Goal: Task Accomplishment & Management: Manage account settings

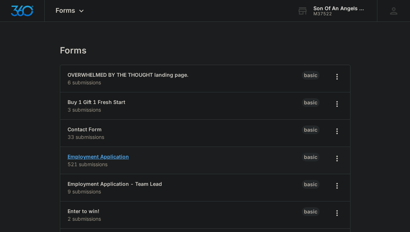
click at [80, 154] on link "Employment Application" at bounding box center [98, 156] width 61 height 6
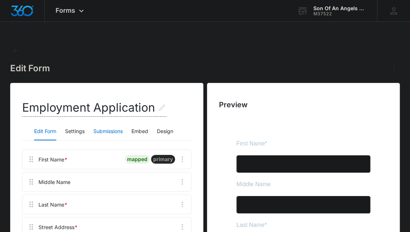
click at [118, 134] on button "Submissions" at bounding box center [107, 131] width 29 height 17
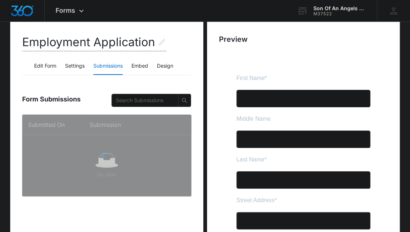
scroll to position [67, 0]
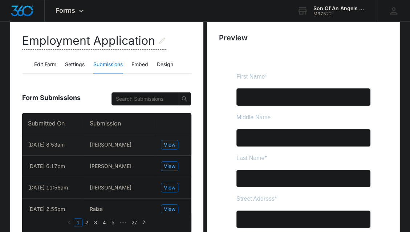
click at [171, 141] on span "View" at bounding box center [170, 145] width 12 height 8
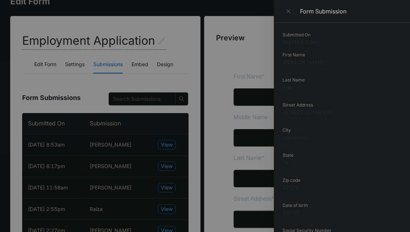
click at [164, 190] on div at bounding box center [205, 116] width 410 height 232
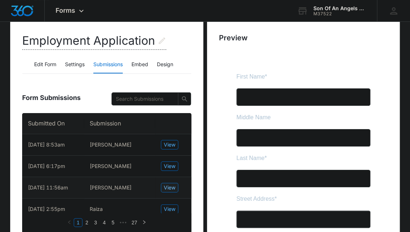
click at [164, 190] on span "View" at bounding box center [170, 187] width 12 height 8
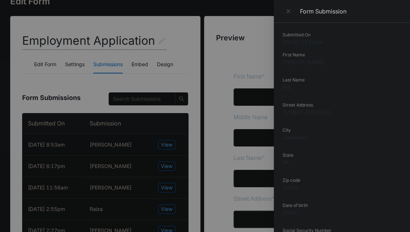
click at [168, 146] on div at bounding box center [205, 116] width 410 height 232
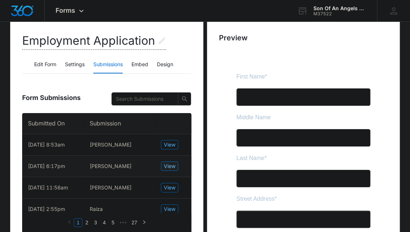
click at [174, 167] on span "View" at bounding box center [170, 166] width 12 height 8
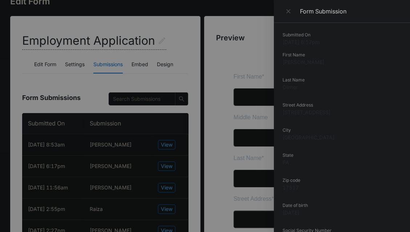
scroll to position [10, 0]
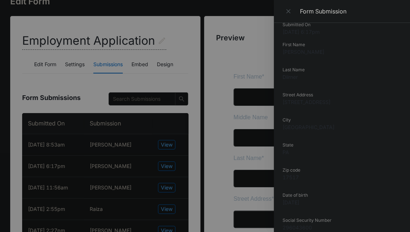
click at [320, 103] on dd "[STREET_ADDRESS]" at bounding box center [342, 102] width 119 height 8
copy dd "[STREET_ADDRESS]"
click at [285, 8] on icon "Close" at bounding box center [288, 11] width 7 height 7
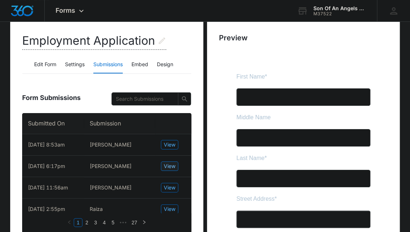
scroll to position [0, 0]
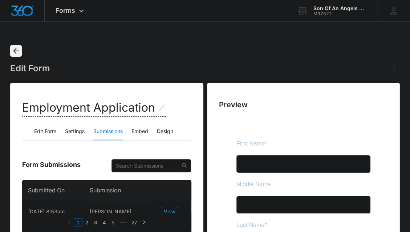
click at [15, 50] on icon "Back" at bounding box center [16, 51] width 6 height 6
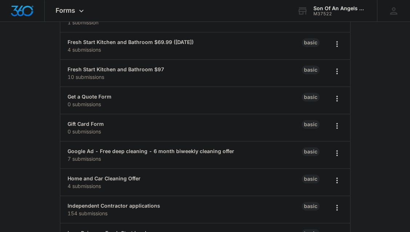
scroll to position [292, 0]
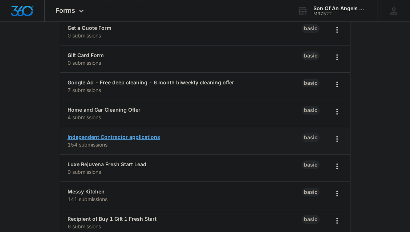
click at [141, 134] on link "Independent Contractor applications" at bounding box center [114, 137] width 93 height 6
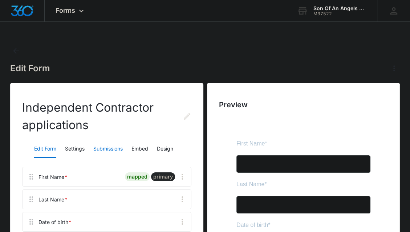
click at [104, 148] on button "Submissions" at bounding box center [107, 148] width 29 height 17
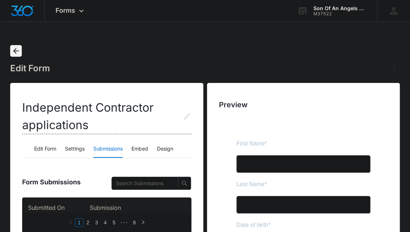
click at [15, 53] on icon "Back" at bounding box center [16, 50] width 9 height 9
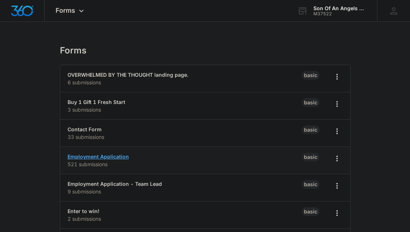
click at [93, 154] on link "Employment Application" at bounding box center [98, 156] width 61 height 6
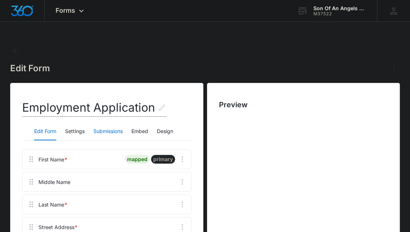
click at [109, 132] on button "Submissions" at bounding box center [107, 131] width 29 height 17
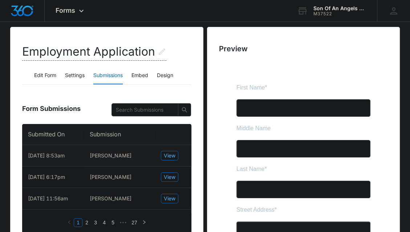
click at [167, 160] on td "View" at bounding box center [173, 155] width 36 height 21
click at [168, 154] on span "View" at bounding box center [170, 155] width 12 height 8
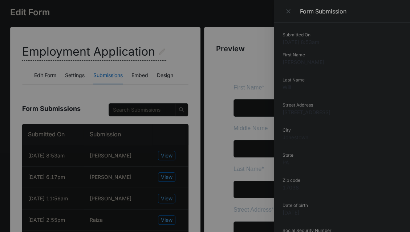
click at [309, 114] on dd "[STREET_ADDRESS]" at bounding box center [342, 112] width 119 height 8
copy dd "[STREET_ADDRESS]"
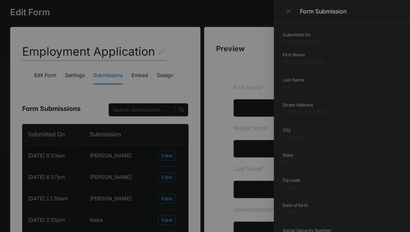
click at [49, 51] on div at bounding box center [205, 116] width 410 height 232
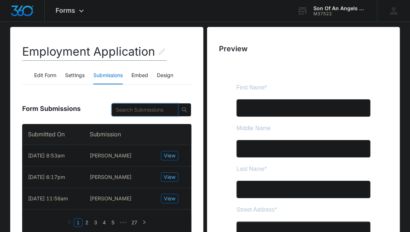
click at [150, 111] on input "text" at bounding box center [142, 110] width 52 height 8
paste input "[PERSON_NAME]"
type input "[PERSON_NAME]"
